Goal: Task Accomplishment & Management: Manage account settings

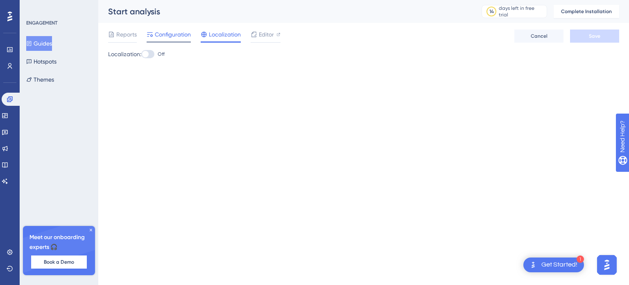
click at [164, 32] on span "Configuration" at bounding box center [173, 34] width 36 height 10
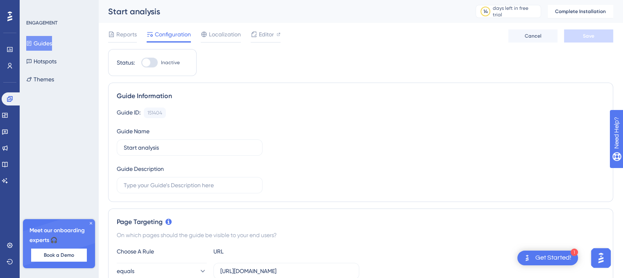
click at [147, 62] on div at bounding box center [146, 63] width 8 height 8
click at [141, 63] on input "Inactive" at bounding box center [141, 63] width 0 height 0
checkbox input "false"
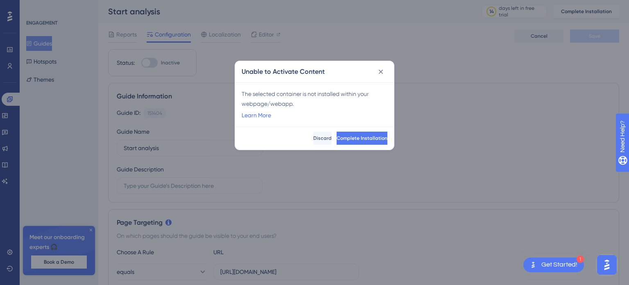
click at [331, 123] on div "The selected container is not installed within your webpage/webapp. Learn More" at bounding box center [314, 104] width 159 height 44
click at [336, 136] on span "Complete Installation" at bounding box center [361, 138] width 51 height 7
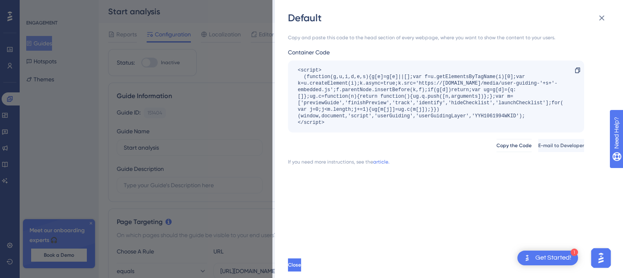
drag, startPoint x: 377, startPoint y: 103, endPoint x: 375, endPoint y: 122, distance: 19.3
click at [377, 103] on div "<script> (function(g,u,i,d,e,s){g[e]=g[e]||[];var f=u.getElementsByTagName(i)[0…" at bounding box center [432, 96] width 268 height 59
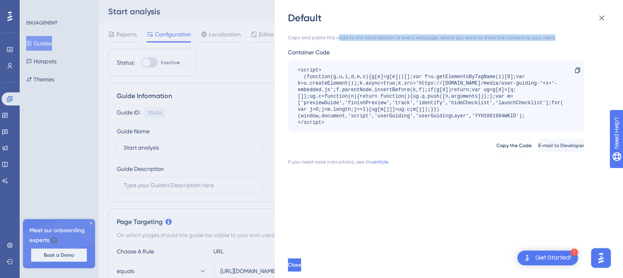
drag, startPoint x: 336, startPoint y: 41, endPoint x: 560, endPoint y: 39, distance: 224.4
click at [555, 39] on div "Copy and paste this code to the head section of every webpage, where you want t…" at bounding box center [436, 37] width 296 height 7
click at [560, 39] on div "Copy and paste this code to the head section of every webpage, where you want t…" at bounding box center [436, 37] width 296 height 7
drag, startPoint x: 565, startPoint y: 39, endPoint x: 281, endPoint y: 42, distance: 284.2
click at [281, 42] on div "Default Copy and paste this code to the head section of every webpage, where yo…" at bounding box center [449, 139] width 348 height 278
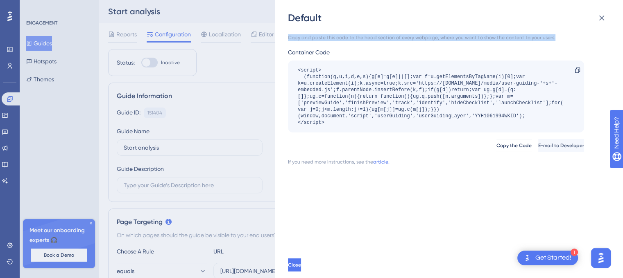
drag, startPoint x: 294, startPoint y: 70, endPoint x: 331, endPoint y: 122, distance: 64.1
click at [331, 122] on div "<script> (function(g,u,i,d,e,s){g[e]=g[e]||[];var f=u.getElementsByTagName(i)[0…" at bounding box center [436, 97] width 296 height 72
click at [332, 124] on div "<script> (function(g,u,i,d,e,s){g[e]=g[e]||[];var f=u.getElementsByTagName(i)[0…" at bounding box center [432, 96] width 268 height 59
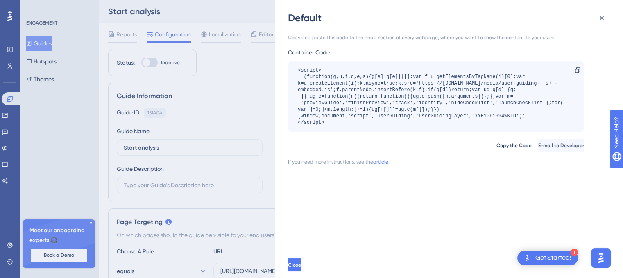
drag, startPoint x: 331, startPoint y: 123, endPoint x: 286, endPoint y: 69, distance: 69.8
click at [286, 69] on div "Default Copy and paste this code to the head section of every webpage, where yo…" at bounding box center [449, 139] width 348 height 278
click at [304, 73] on div "<script> (function(g,u,i,d,e,s){g[e]=g[e]||[];var f=u.getElementsByTagName(i)[0…" at bounding box center [432, 96] width 268 height 59
drag, startPoint x: 296, startPoint y: 69, endPoint x: 334, endPoint y: 127, distance: 70.1
click at [334, 127] on div "<script> (function(g,u,i,d,e,s){g[e]=g[e]||[];var f=u.getElementsByTagName(i)[0…" at bounding box center [436, 97] width 296 height 72
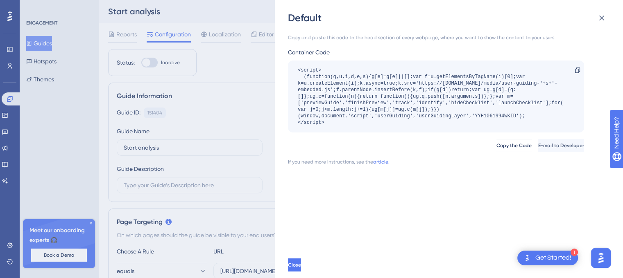
click at [334, 127] on div "<script> (function(g,u,i,d,e,s){g[e]=g[e]||[];var f=u.getElementsByTagName(i)[0…" at bounding box center [436, 97] width 296 height 72
click at [341, 126] on div "<script> (function(g,u,i,d,e,s){g[e]=g[e]||[];var f=u.getElementsByTagName(i)[0…" at bounding box center [436, 97] width 296 height 72
drag, startPoint x: 330, startPoint y: 124, endPoint x: 294, endPoint y: 57, distance: 75.8
click at [294, 57] on div "Container Code <script> (function(g,u,i,d,e,s){g[e]=g[e]||[];var f=u.getElement…" at bounding box center [436, 89] width 296 height 85
click at [296, 52] on div "Container Code" at bounding box center [436, 52] width 296 height 10
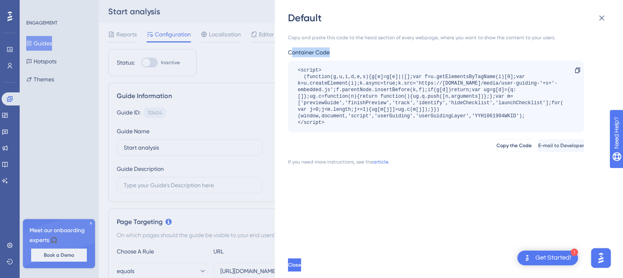
drag, startPoint x: 291, startPoint y: 51, endPoint x: 345, endPoint y: 54, distance: 54.1
click at [340, 53] on div "Container Code" at bounding box center [436, 52] width 296 height 10
click at [346, 55] on div "Container Code" at bounding box center [436, 52] width 296 height 10
drag, startPoint x: 311, startPoint y: 66, endPoint x: 326, endPoint y: 76, distance: 18.5
click at [319, 72] on div "<script> (function(g,u,i,d,e,s){g[e]=g[e]||[];var f=u.getElementsByTagName(i)[0…" at bounding box center [436, 97] width 296 height 72
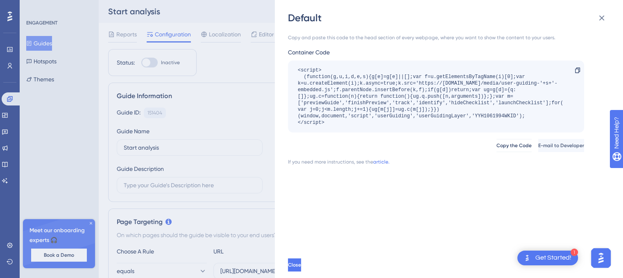
click at [327, 77] on div "<script> (function(g,u,i,d,e,s){g[e]=g[e]||[];var f=u.getElementsByTagName(i)[0…" at bounding box center [432, 96] width 268 height 59
drag, startPoint x: 344, startPoint y: 132, endPoint x: 328, endPoint y: 68, distance: 66.0
click at [328, 68] on div "<script> (function(g,u,i,d,e,s){g[e]=g[e]||[];var f=u.getElementsByTagName(i)[0…" at bounding box center [436, 97] width 296 height 72
click at [328, 68] on div "<script> (function(g,u,i,d,e,s){g[e]=g[e]||[];var f=u.getElementsByTagName(i)[0…" at bounding box center [432, 96] width 268 height 59
click at [599, 19] on icon at bounding box center [602, 18] width 10 height 10
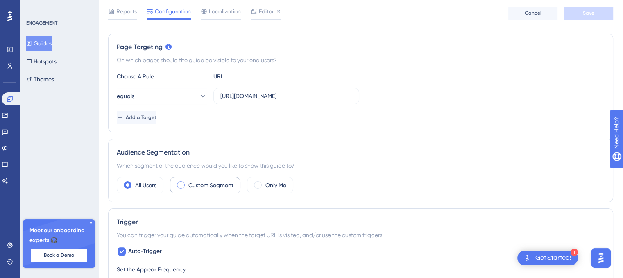
scroll to position [205, 0]
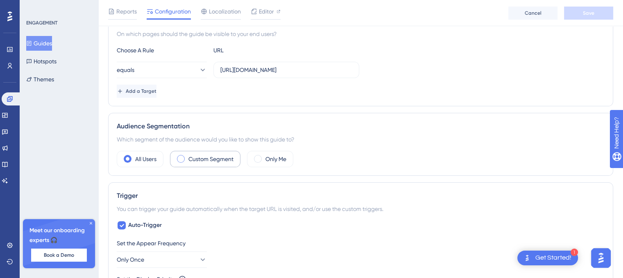
click at [201, 157] on label "Custom Segment" at bounding box center [210, 159] width 45 height 10
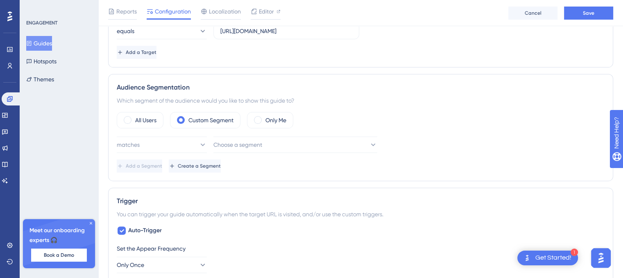
scroll to position [246, 0]
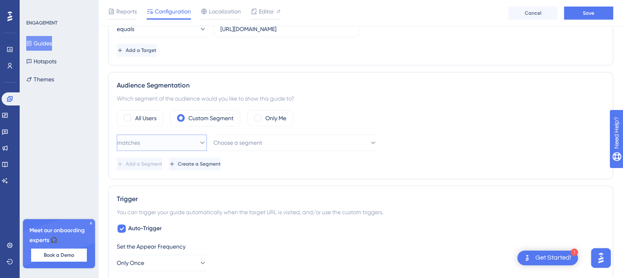
click at [191, 139] on button "matches" at bounding box center [162, 143] width 90 height 16
drag, startPoint x: 191, startPoint y: 139, endPoint x: 162, endPoint y: 145, distance: 29.3
click at [190, 140] on button "matches" at bounding box center [162, 143] width 90 height 16
drag, startPoint x: 222, startPoint y: 167, endPoint x: 249, endPoint y: 168, distance: 27.1
click at [222, 167] on button "Create a Segment" at bounding box center [196, 164] width 54 height 13
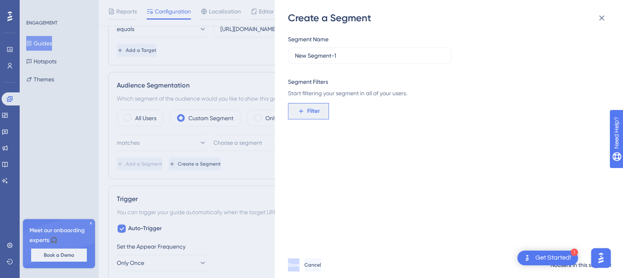
click at [308, 113] on span "Filter" at bounding box center [313, 111] width 13 height 10
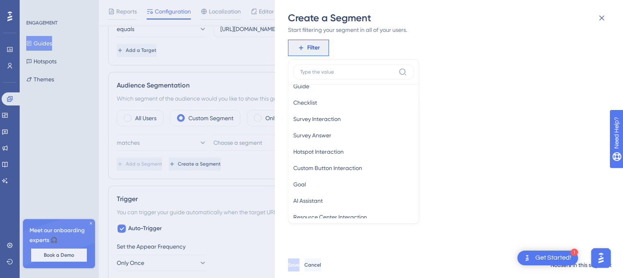
scroll to position [287, 0]
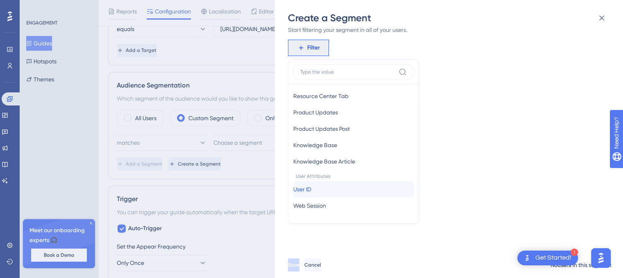
click at [323, 185] on button "User ID User ID" at bounding box center [353, 189] width 120 height 16
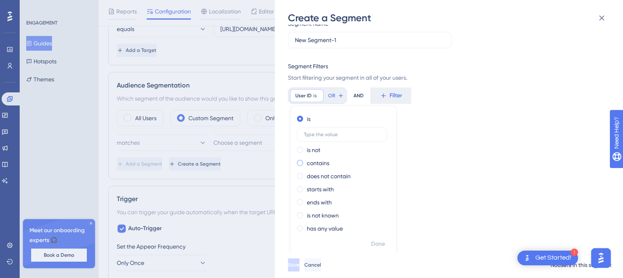
click at [322, 165] on label "contains" at bounding box center [318, 163] width 23 height 10
type input "test"
click at [334, 160] on input "test" at bounding box center [342, 161] width 76 height 6
click at [599, 19] on icon at bounding box center [602, 18] width 10 height 10
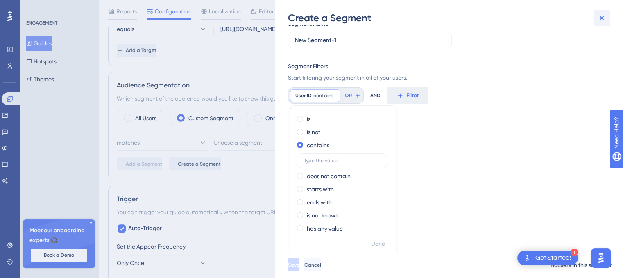
scroll to position [0, 0]
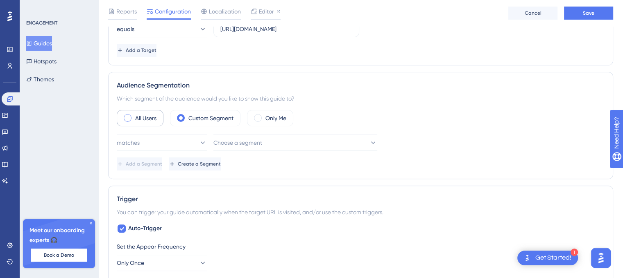
click at [141, 118] on label "All Users" at bounding box center [145, 118] width 21 height 10
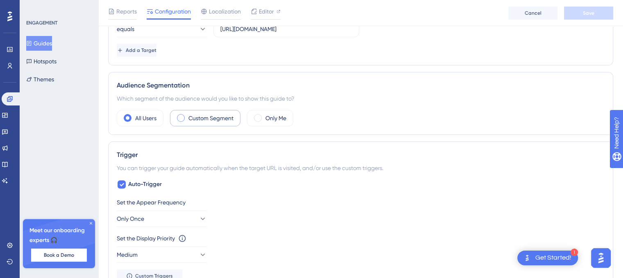
click at [218, 117] on label "Custom Segment" at bounding box center [210, 118] width 45 height 10
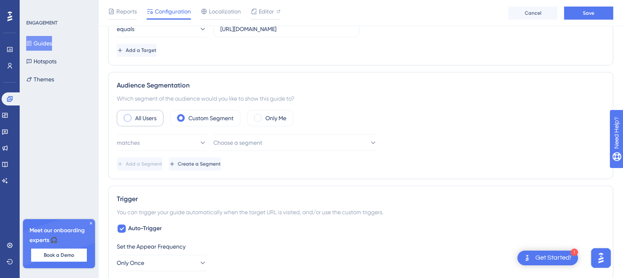
drag, startPoint x: 139, startPoint y: 121, endPoint x: 159, endPoint y: 121, distance: 20.1
click at [140, 121] on label "All Users" at bounding box center [145, 118] width 21 height 10
